Goal: Task Accomplishment & Management: Manage account settings

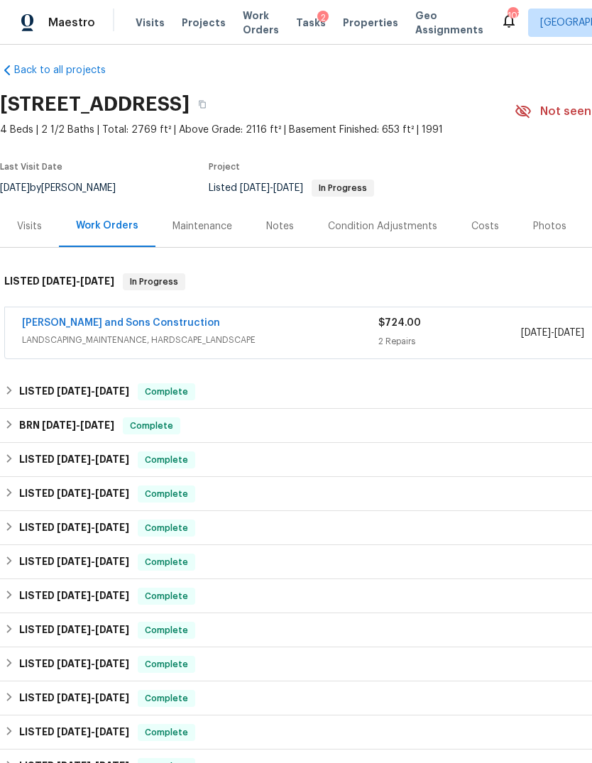
scroll to position [10, 0]
click at [100, 336] on span "LANDSCAPING_MAINTENANCE, HARDSCAPE_LANDSCAPE" at bounding box center [200, 340] width 356 height 14
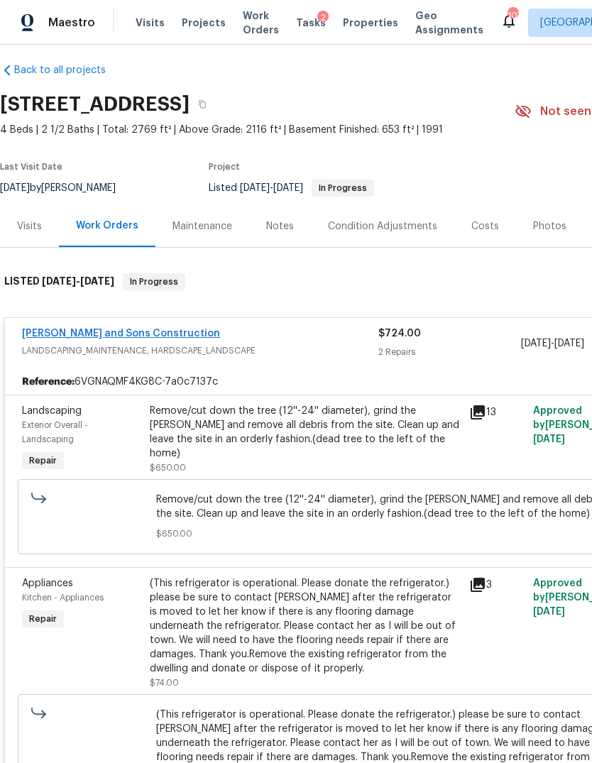
click at [111, 332] on link "[PERSON_NAME] and Sons Construction" at bounding box center [121, 333] width 198 height 10
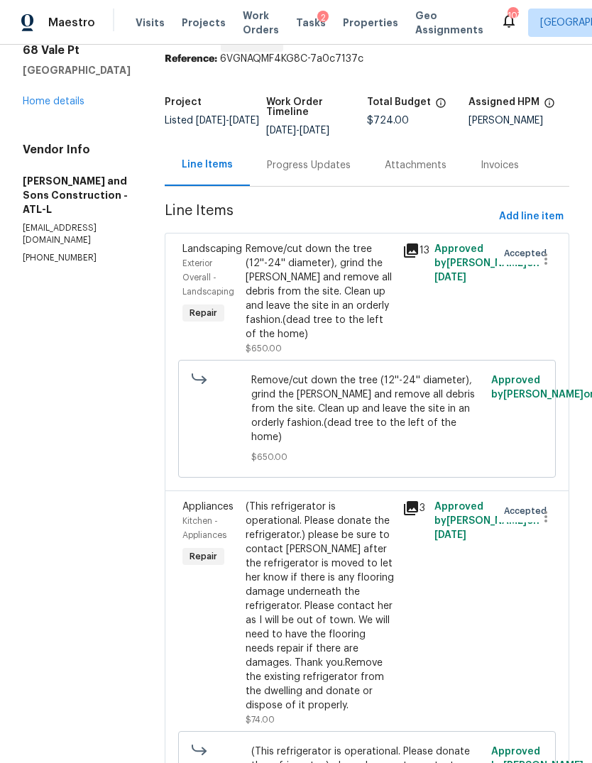
scroll to position [60, 0]
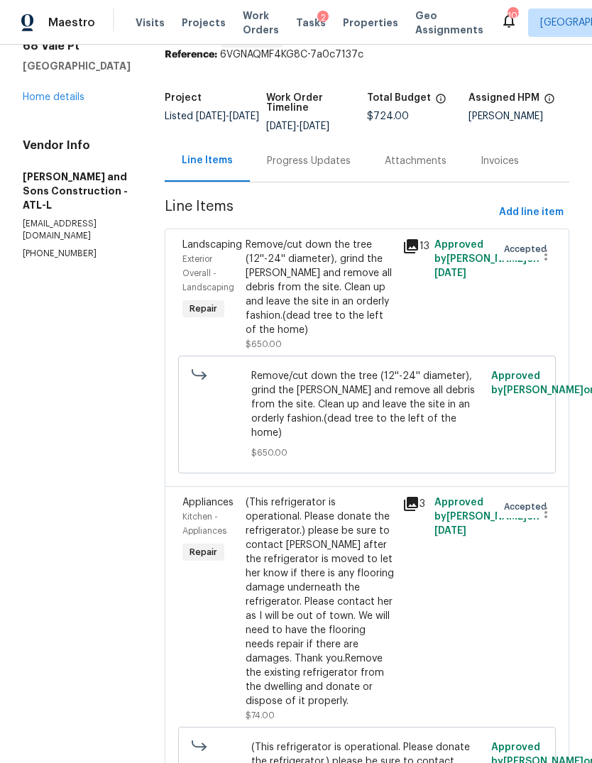
click at [308, 567] on div "(This refrigerator is operational. Please donate the refrigerator.) please be s…" at bounding box center [319, 601] width 149 height 213
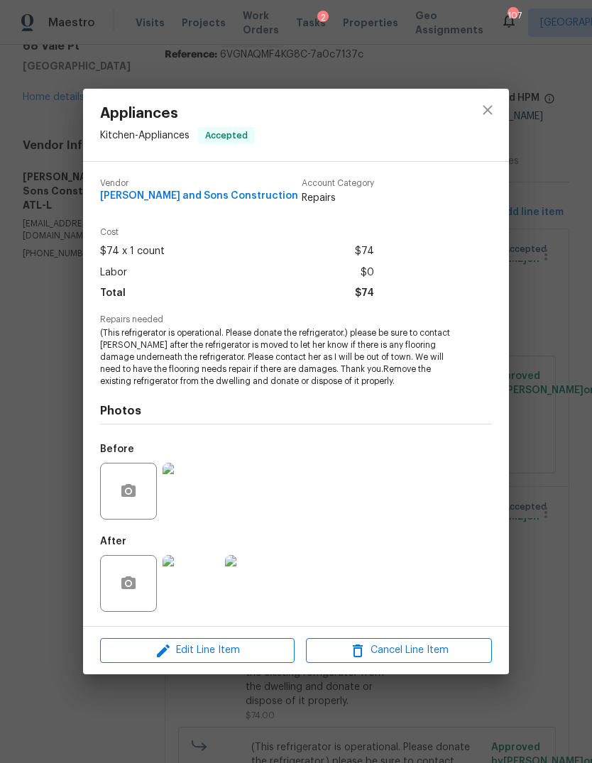
click at [201, 581] on img at bounding box center [190, 583] width 57 height 57
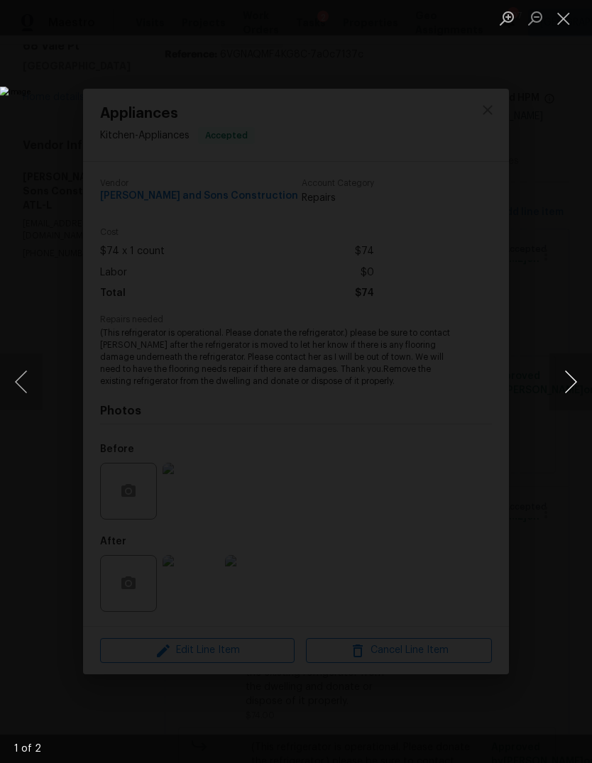
click at [570, 377] on button "Next image" at bounding box center [570, 381] width 43 height 57
click at [567, 97] on img "Lightbox" at bounding box center [296, 381] width 592 height 763
click at [506, 138] on img "Lightbox" at bounding box center [296, 381] width 592 height 763
click at [363, 140] on img "Lightbox" at bounding box center [296, 381] width 592 height 763
click at [563, 18] on button "Close lightbox" at bounding box center [563, 18] width 28 height 25
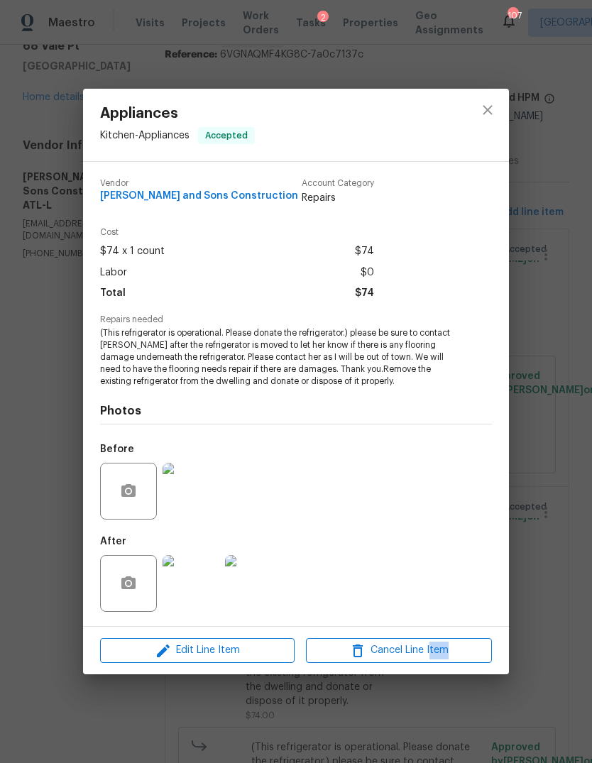
click at [214, 591] on img at bounding box center [190, 583] width 57 height 57
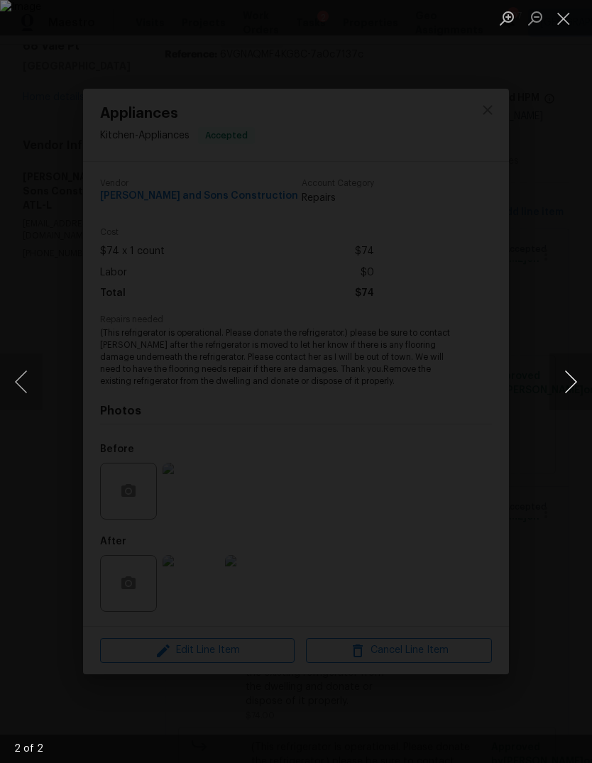
click at [584, 374] on button "Next image" at bounding box center [570, 381] width 43 height 57
click at [565, 3] on li "Lightbox" at bounding box center [563, 17] width 28 height 35
click at [564, 13] on button "Close lightbox" at bounding box center [563, 18] width 28 height 25
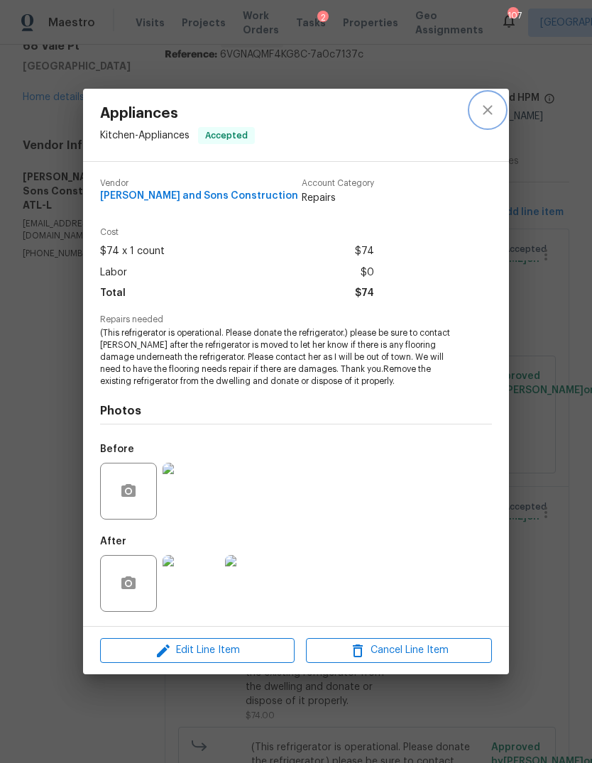
click at [492, 114] on icon "close" at bounding box center [487, 109] width 17 height 17
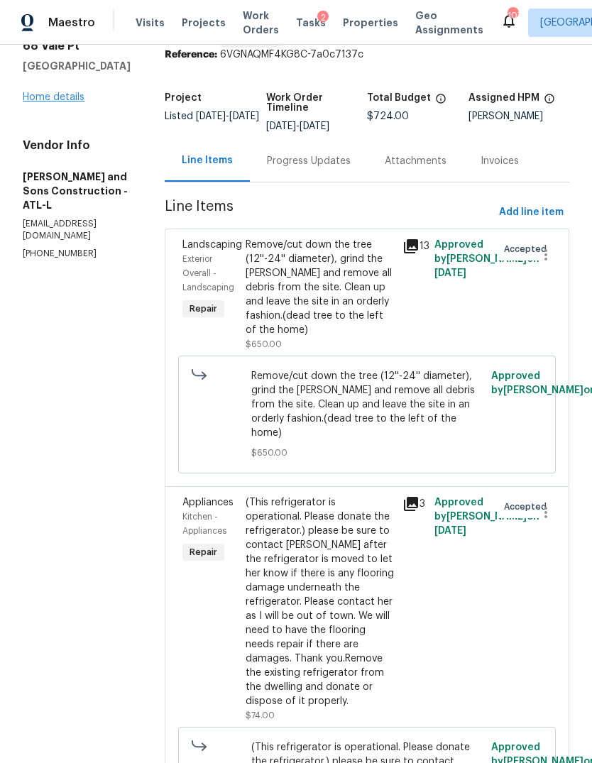
click at [57, 102] on link "Home details" at bounding box center [54, 97] width 62 height 10
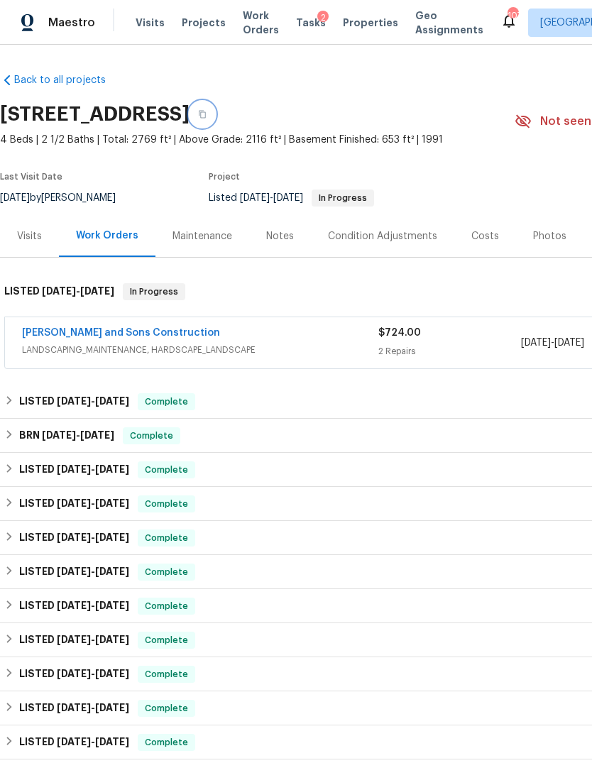
click at [215, 108] on button "button" at bounding box center [202, 114] width 26 height 26
click at [136, 25] on span "Visits" at bounding box center [149, 23] width 29 height 14
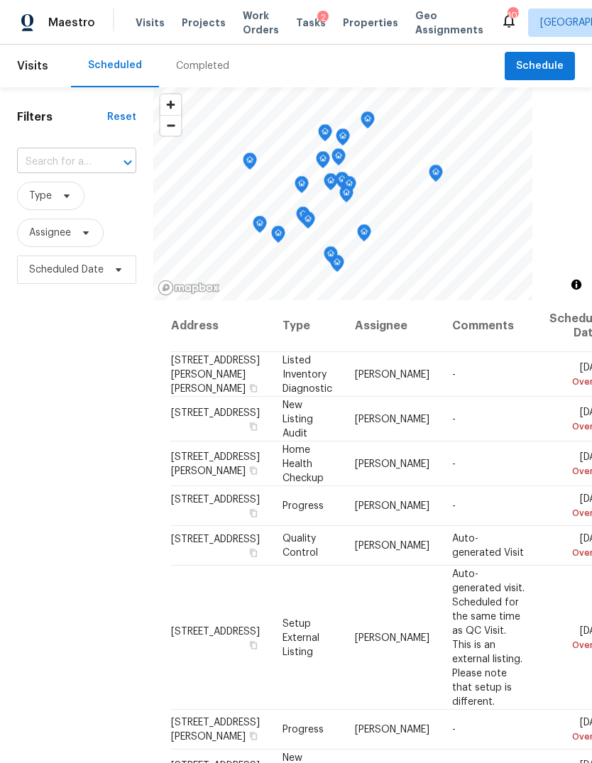
click at [61, 161] on input "text" at bounding box center [56, 162] width 79 height 22
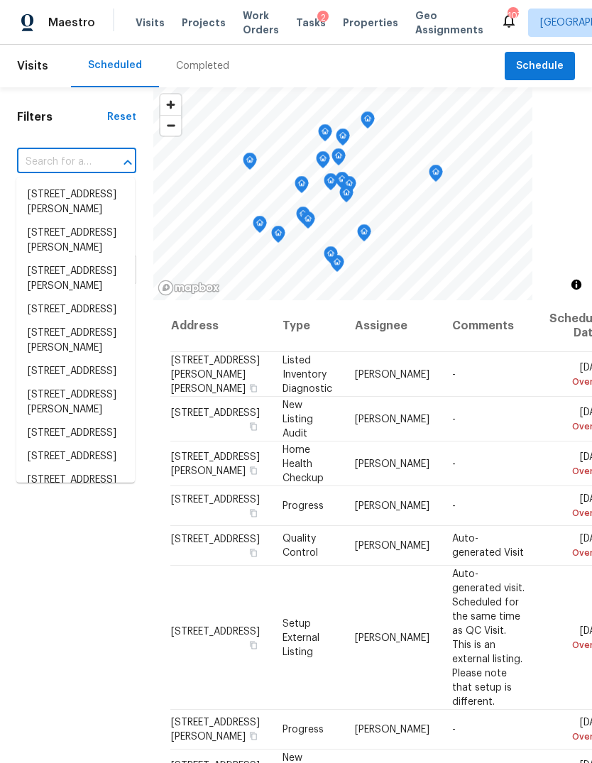
click at [49, 162] on input "text" at bounding box center [56, 162] width 79 height 22
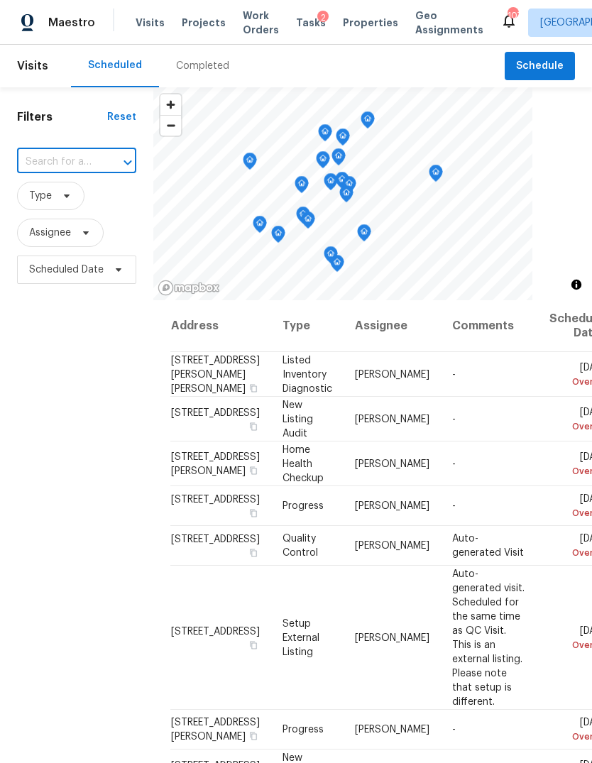
paste input "[STREET_ADDRESS]"
type input "[STREET_ADDRESS]"
click at [68, 195] on li "[STREET_ADDRESS]" at bounding box center [75, 194] width 118 height 23
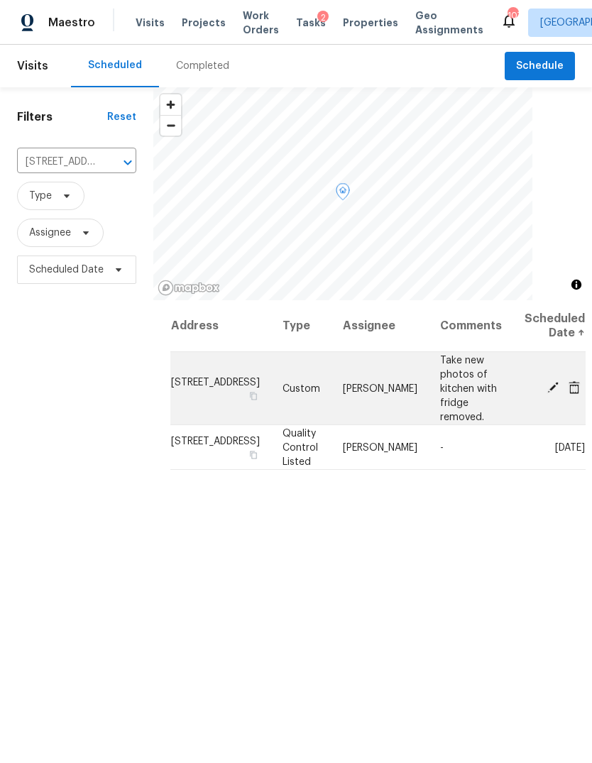
click at [547, 382] on icon at bounding box center [552, 387] width 11 height 11
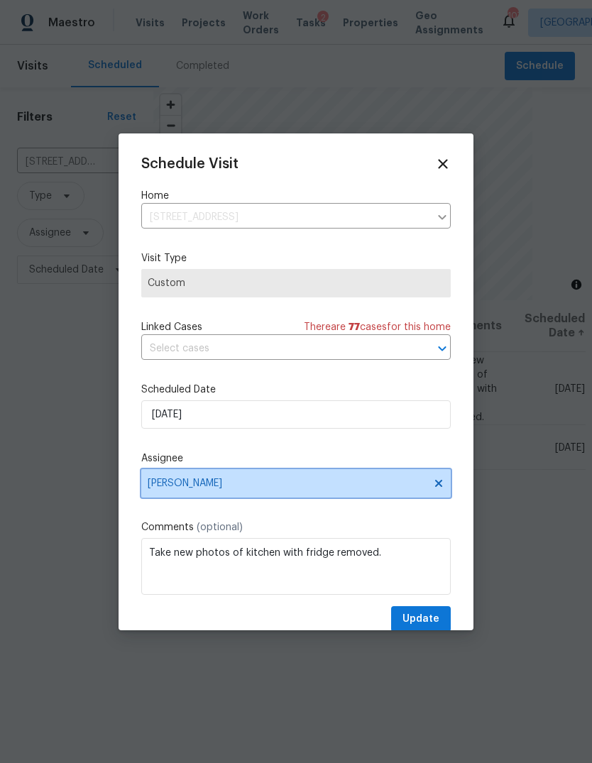
click at [243, 482] on span "[PERSON_NAME]" at bounding box center [287, 482] width 278 height 11
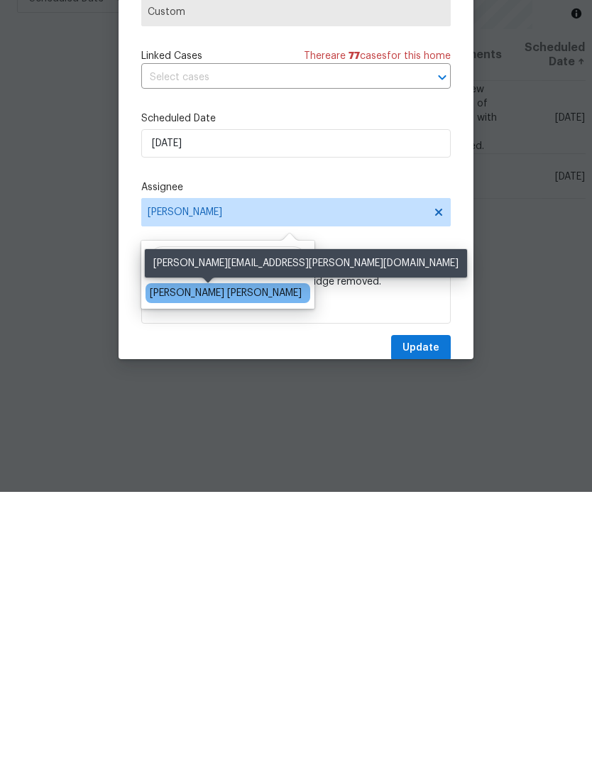
type input "[PERSON_NAME]"
click at [237, 557] on div "[PERSON_NAME] [PERSON_NAME]" at bounding box center [226, 564] width 152 height 14
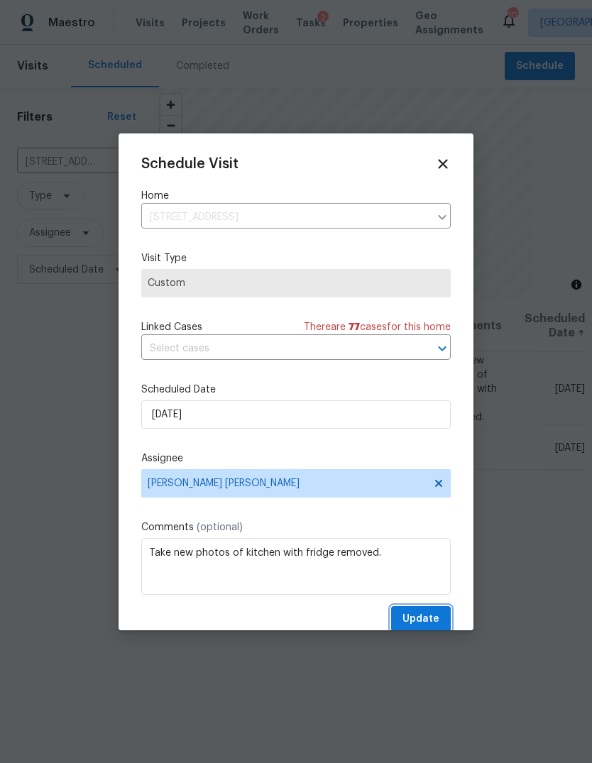
click at [436, 611] on button "Update" at bounding box center [421, 619] width 60 height 26
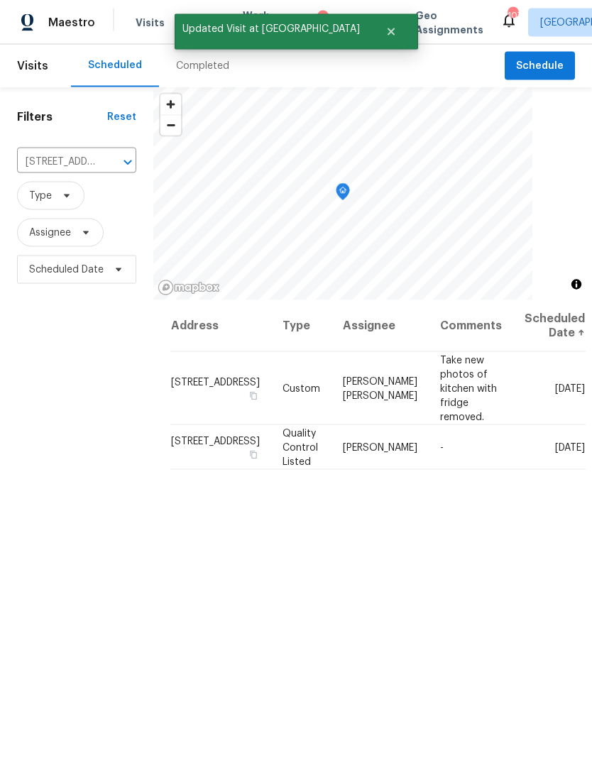
scroll to position [0, 0]
